Goal: Transaction & Acquisition: Purchase product/service

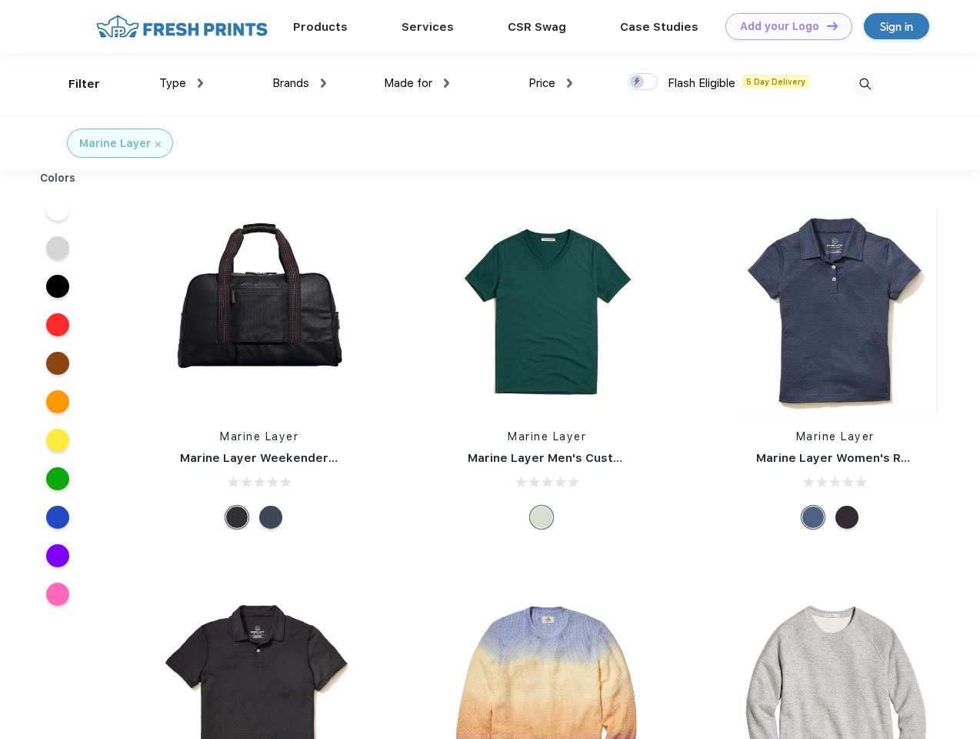
scroll to position [1, 0]
click at [783, 26] on link "Add your Logo Design Tool" at bounding box center [789, 26] width 127 height 27
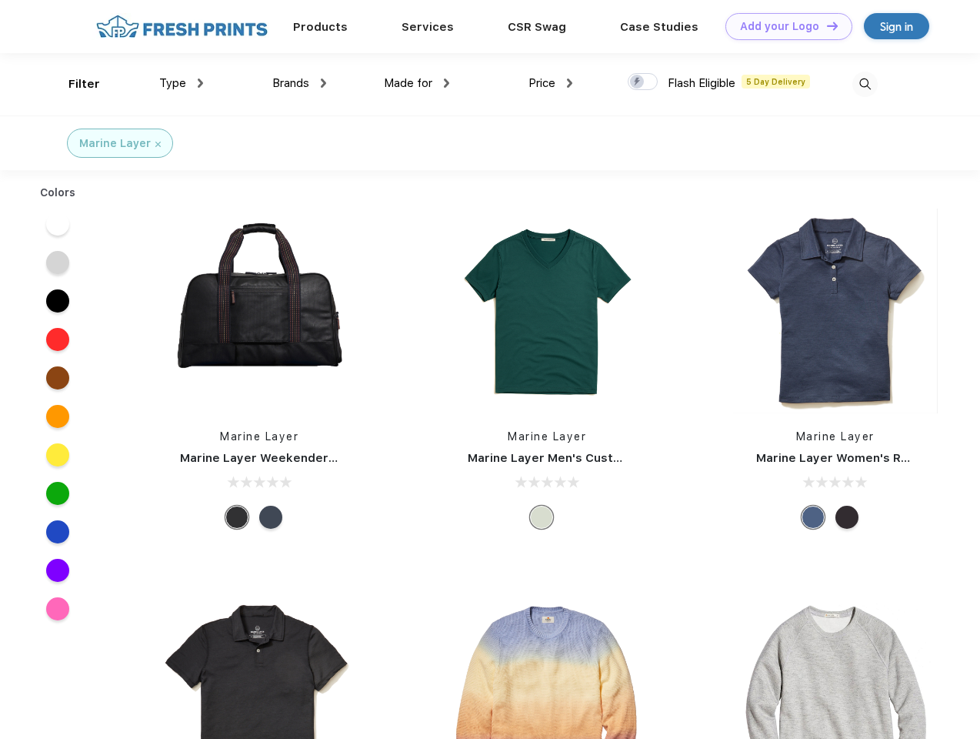
click at [0, 0] on div "Design Tool" at bounding box center [0, 0] width 0 height 0
click at [826, 25] on link "Add your Logo Design Tool" at bounding box center [789, 26] width 127 height 27
click at [74, 84] on div "Filter" at bounding box center [84, 84] width 32 height 18
click at [182, 83] on span "Type" at bounding box center [172, 83] width 27 height 14
click at [299, 83] on span "Brands" at bounding box center [290, 83] width 37 height 14
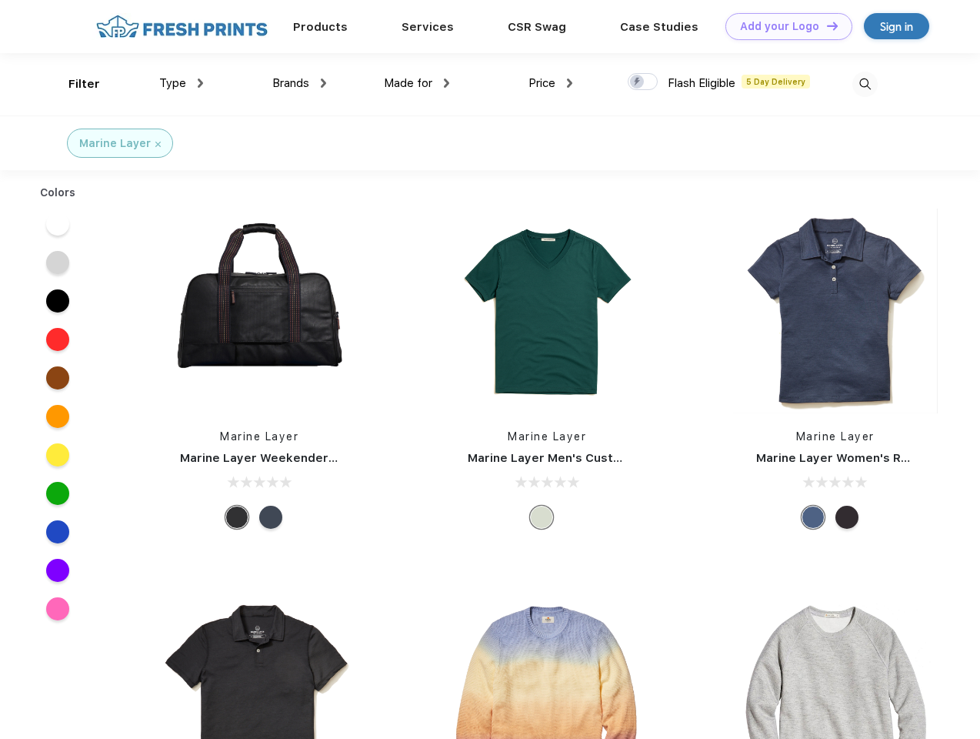
click at [417, 83] on span "Made for" at bounding box center [408, 83] width 48 height 14
click at [551, 83] on span "Price" at bounding box center [542, 83] width 27 height 14
click at [643, 82] on div at bounding box center [643, 81] width 30 height 17
click at [638, 82] on input "checkbox" at bounding box center [633, 77] width 10 height 10
click at [865, 84] on img at bounding box center [865, 84] width 25 height 25
